Goal: Task Accomplishment & Management: Use online tool/utility

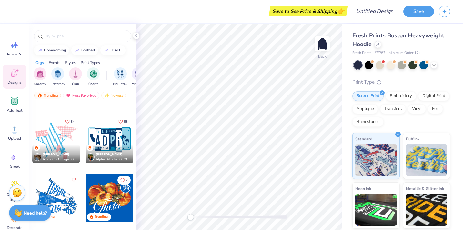
scroll to position [1516, 0]
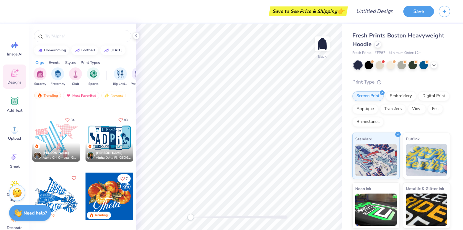
click at [119, 148] on div "[PERSON_NAME] Alpha Delta Pi, [GEOGRAPHIC_DATA][US_STATE]" at bounding box center [109, 152] width 48 height 19
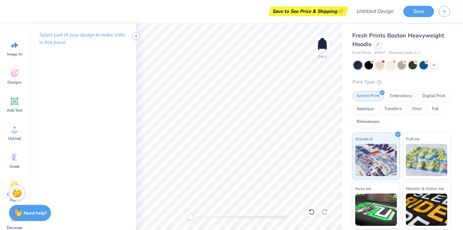
click at [137, 35] on icon at bounding box center [135, 35] width 5 height 5
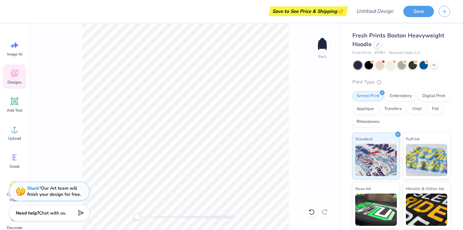
click at [8, 77] on div "Designs" at bounding box center [14, 76] width 23 height 24
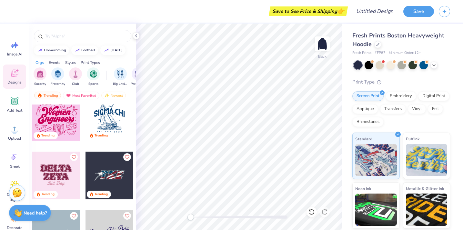
scroll to position [3658, 0]
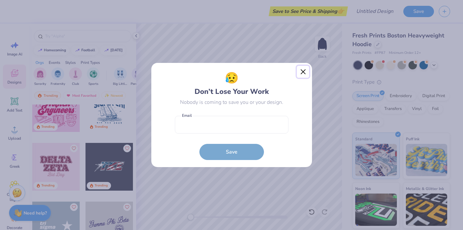
click at [302, 73] on button "Close" at bounding box center [303, 72] width 12 height 12
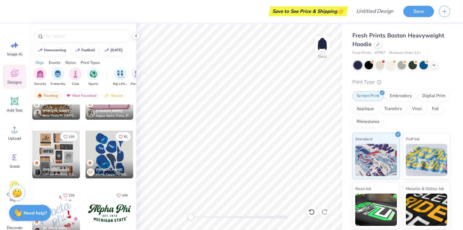
scroll to position [2379, 0]
click at [67, 156] on div at bounding box center [56, 155] width 48 height 48
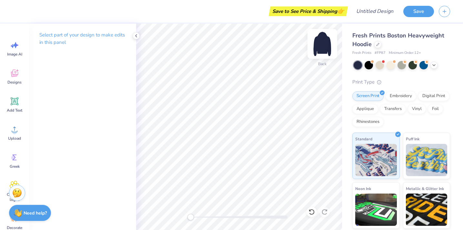
click at [324, 43] on img at bounding box center [322, 44] width 26 height 26
click at [11, 78] on div "Designs" at bounding box center [14, 76] width 23 height 24
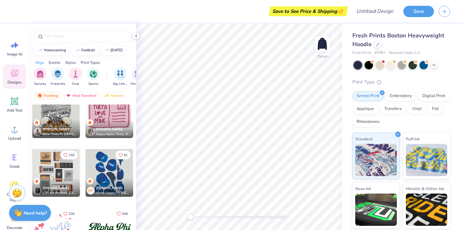
scroll to position [2360, 0]
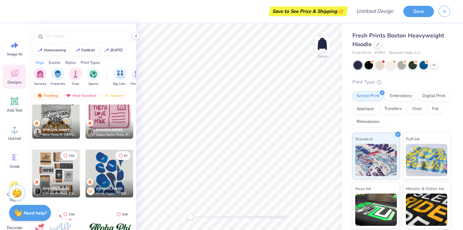
click at [44, 171] on div at bounding box center [56, 174] width 48 height 48
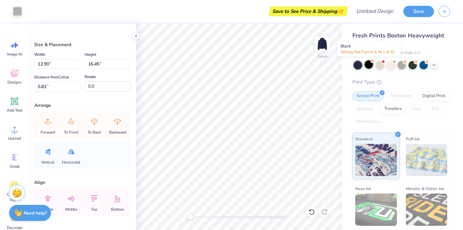
click at [368, 66] on div at bounding box center [368, 64] width 8 height 8
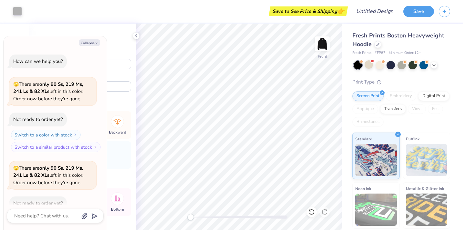
scroll to position [35, 0]
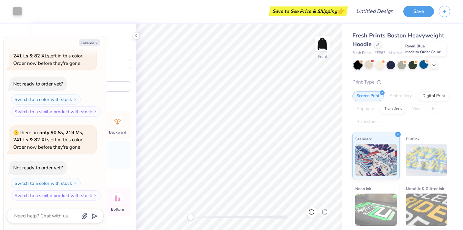
click at [424, 64] on div at bounding box center [423, 64] width 8 height 8
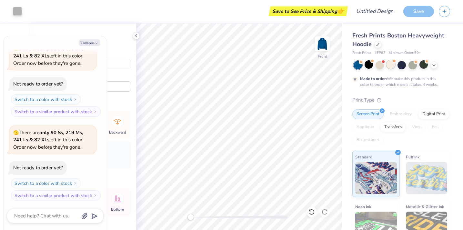
scroll to position [89, 0]
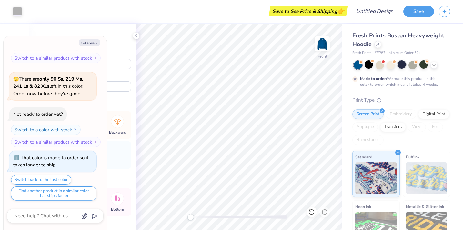
click at [403, 67] on div at bounding box center [401, 64] width 8 height 8
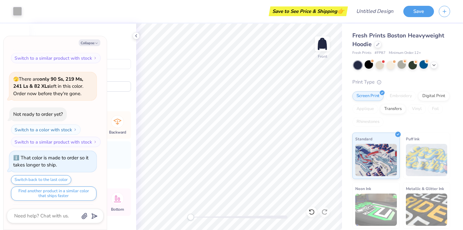
scroll to position [121, 0]
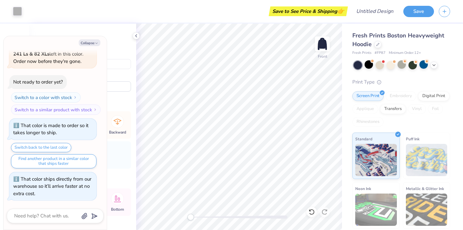
click at [348, 123] on div "Fresh Prints Boston Heavyweight Hoodie Fresh Prints # FP87 Minimum Order: 12 + …" at bounding box center [402, 151] width 121 height 255
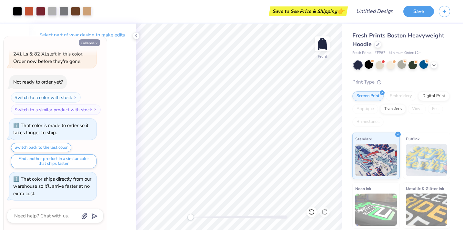
click at [94, 43] on button "Collapse" at bounding box center [90, 42] width 22 height 7
type textarea "x"
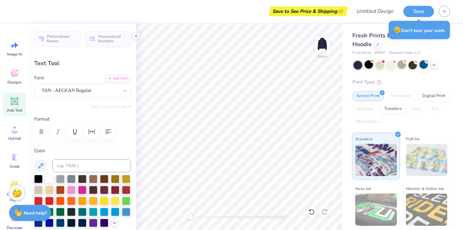
scroll to position [0, 0]
type textarea "p"
type textarea "D"
type textarea "delta delta"
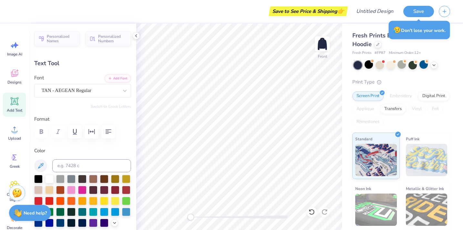
type input "3.58"
type input "0.94"
type input "6.51"
type textarea "g"
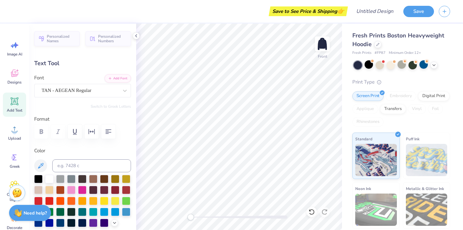
type textarea "D"
type textarea "delta"
type input "2.17"
type input "0.85"
type input "6.67"
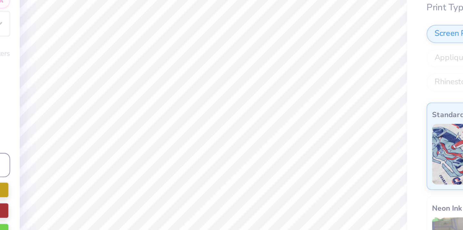
type input "2.68"
type input "0.42"
type input "18.01"
type textarea "to be a tri"
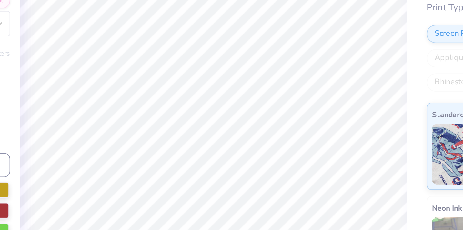
type input "2.24"
type input "0.34"
type input "17.83"
type textarea "to be a tri delt"
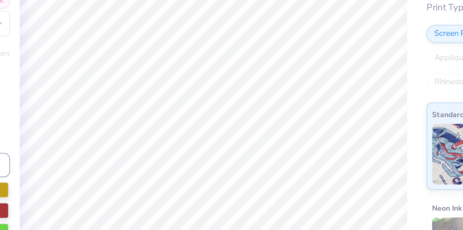
click at [353, 169] on div "Standard" at bounding box center [375, 155] width 47 height 46
type input "17.83"
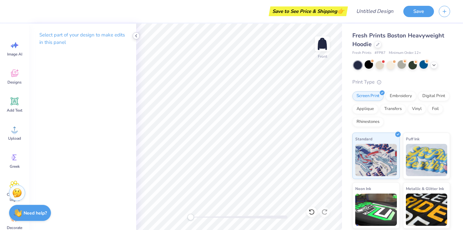
click at [136, 34] on icon at bounding box center [135, 35] width 5 height 5
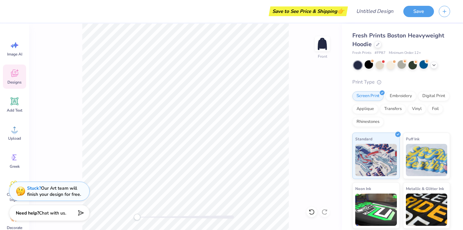
click at [16, 82] on span "Designs" at bounding box center [14, 82] width 14 height 5
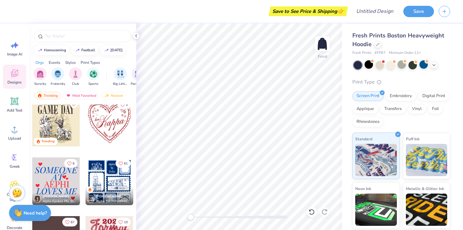
scroll to position [5228, 0]
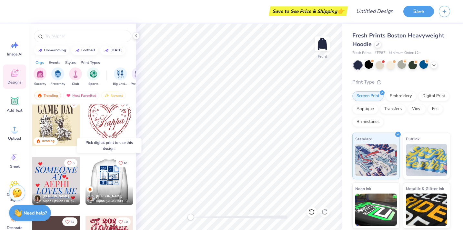
click at [110, 180] on div at bounding box center [109, 181] width 143 height 48
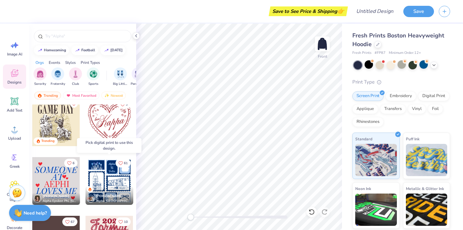
click at [110, 180] on div at bounding box center [109, 181] width 48 height 48
click at [111, 183] on div at bounding box center [109, 181] width 48 height 48
click at [105, 179] on div at bounding box center [109, 181] width 48 height 48
click at [100, 181] on div at bounding box center [109, 181] width 48 height 48
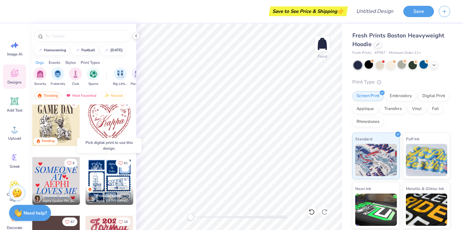
click at [100, 181] on div at bounding box center [109, 181] width 48 height 48
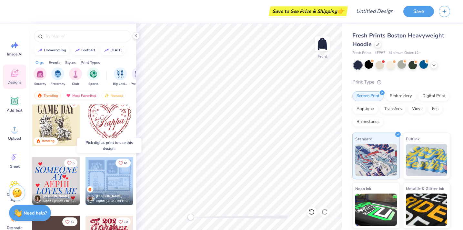
click at [100, 181] on div at bounding box center [109, 181] width 48 height 48
click at [107, 183] on div at bounding box center [109, 181] width 48 height 48
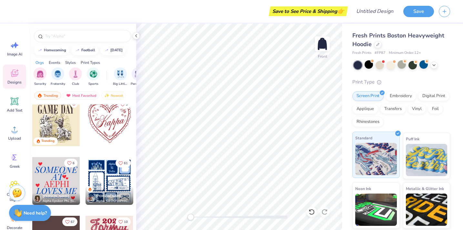
click at [369, 163] on img at bounding box center [376, 159] width 42 height 32
click at [110, 181] on div at bounding box center [109, 181] width 48 height 48
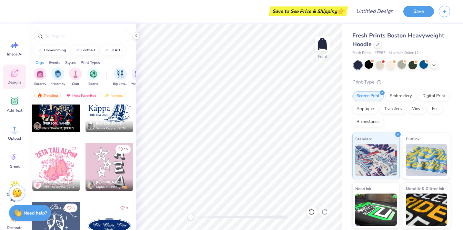
scroll to position [6340, 0]
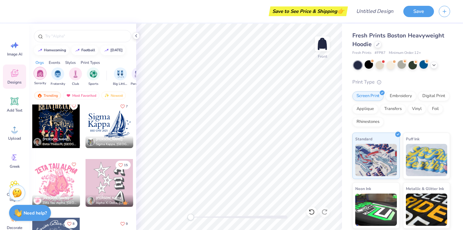
click at [40, 75] on img "filter for Sorority" at bounding box center [39, 73] width 7 height 7
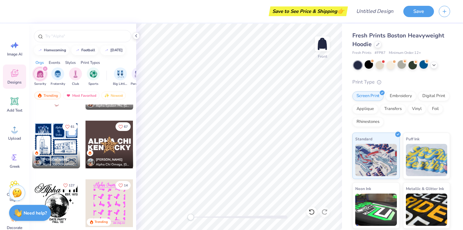
scroll to position [3622, 0]
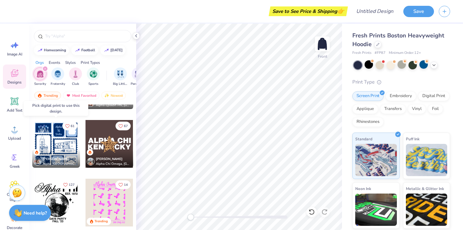
click at [54, 138] on div at bounding box center [56, 144] width 48 height 48
drag, startPoint x: 55, startPoint y: 142, endPoint x: 51, endPoint y: 136, distance: 7.4
click at [51, 136] on div at bounding box center [56, 144] width 48 height 48
click at [95, 150] on div "[PERSON_NAME] Alpha Chi Omega, [GEOGRAPHIC_DATA][US_STATE]" at bounding box center [109, 158] width 48 height 19
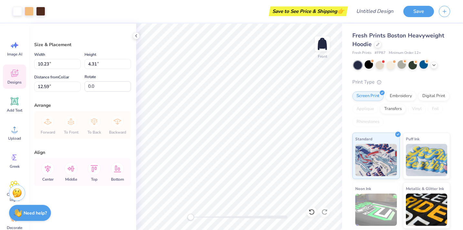
click at [15, 78] on icon at bounding box center [15, 73] width 10 height 10
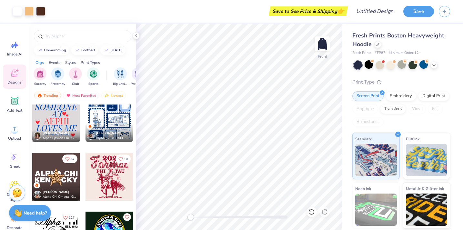
scroll to position [5289, 0]
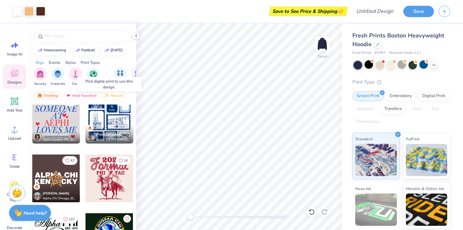
click at [118, 120] on div at bounding box center [109, 120] width 48 height 48
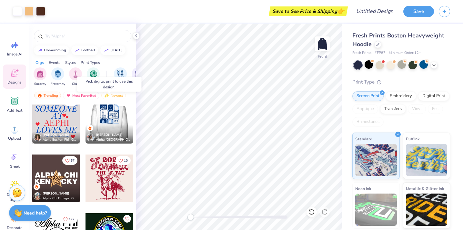
click at [85, 120] on div at bounding box center [62, 120] width 48 height 48
